Goal: Information Seeking & Learning: Check status

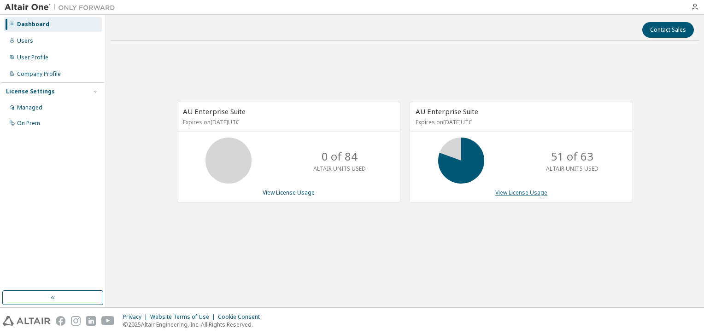
click at [527, 192] on link "View License Usage" at bounding box center [521, 193] width 52 height 8
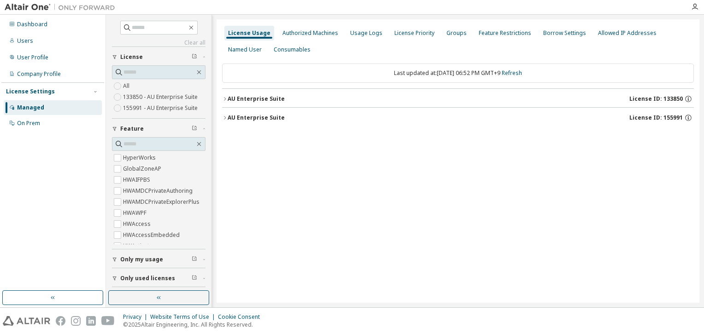
click at [227, 100] on icon "button" at bounding box center [225, 99] width 6 height 6
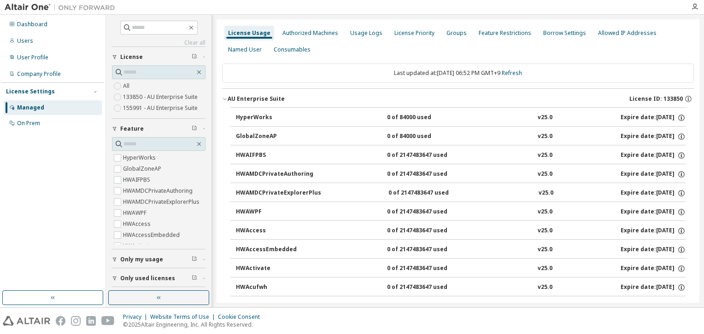
click at [227, 100] on icon "button" at bounding box center [225, 99] width 6 height 6
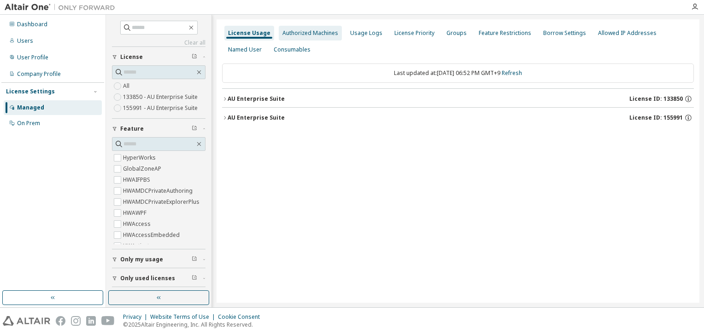
click at [302, 32] on div "Authorized Machines" at bounding box center [310, 32] width 56 height 7
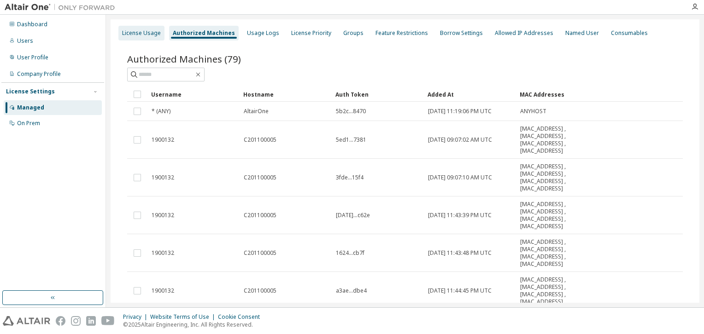
click at [143, 29] on div "License Usage" at bounding box center [141, 33] width 46 height 15
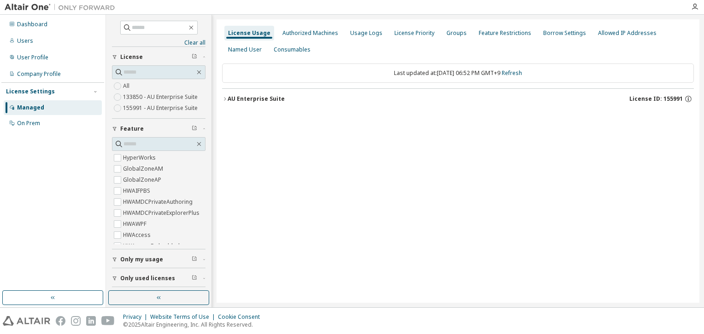
click at [269, 102] on div "AU Enterprise Suite License ID: 155991" at bounding box center [461, 99] width 466 height 8
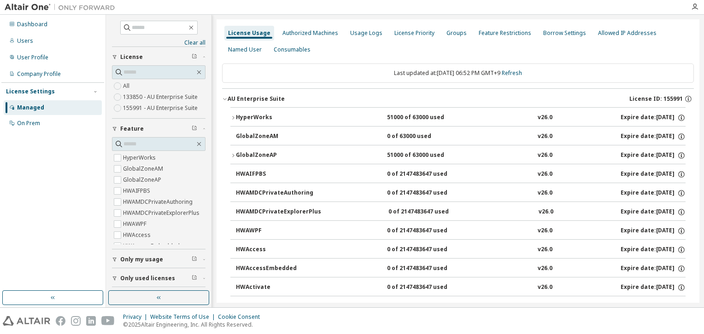
click at [264, 119] on div "HyperWorks" at bounding box center [277, 118] width 83 height 8
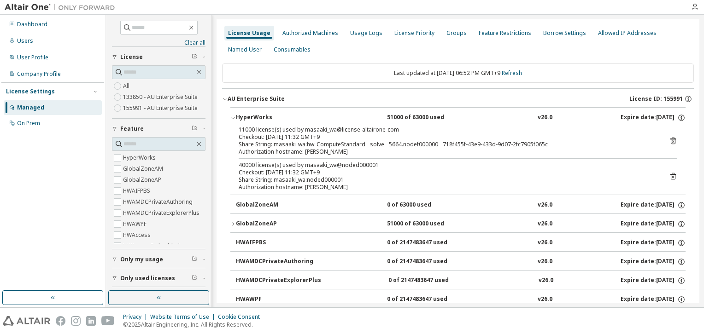
click at [363, 225] on div "GlobalZoneAP 51000 of 63000 used v26.0 Expire date: [DATE]" at bounding box center [461, 224] width 450 height 8
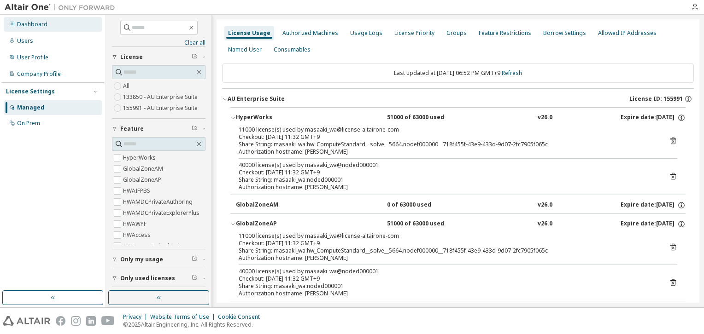
click at [46, 22] on div "Dashboard" at bounding box center [53, 24] width 98 height 15
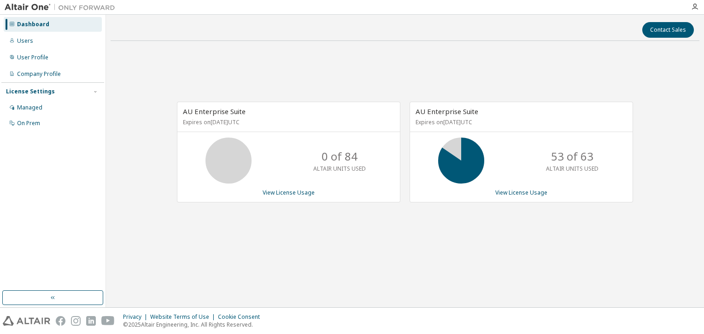
click at [525, 196] on div "AU Enterprise Suite Expires on [DATE] UTC 53 of 63 ALTAIR UNITS USED View Licen…" at bounding box center [520, 152] width 223 height 101
click at [527, 193] on link "View License Usage" at bounding box center [521, 193] width 52 height 8
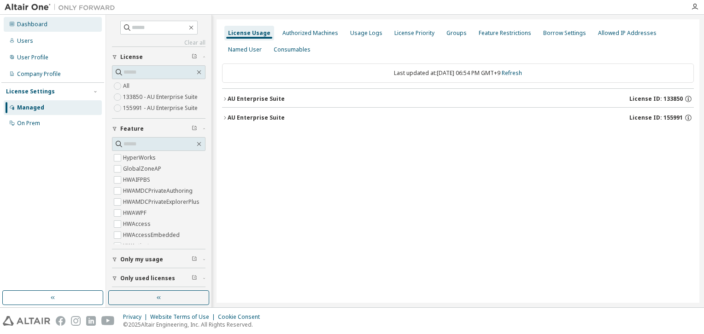
click at [46, 23] on div "Dashboard" at bounding box center [53, 24] width 98 height 15
